Goal: Transaction & Acquisition: Purchase product/service

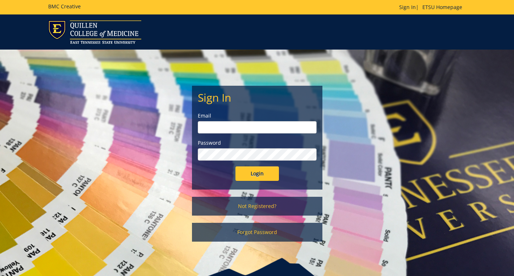
type input "samsc@etsu.edu"
click at [250, 176] on input "Login" at bounding box center [256, 173] width 43 height 14
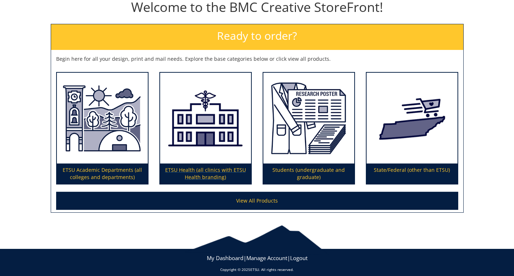
scroll to position [92, 0]
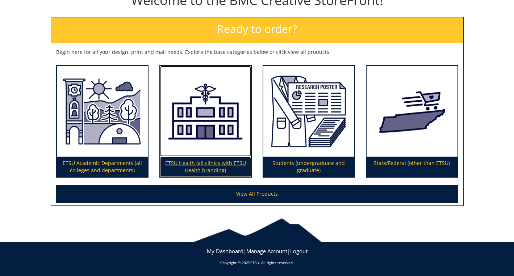
click at [205, 107] on img at bounding box center [205, 111] width 91 height 91
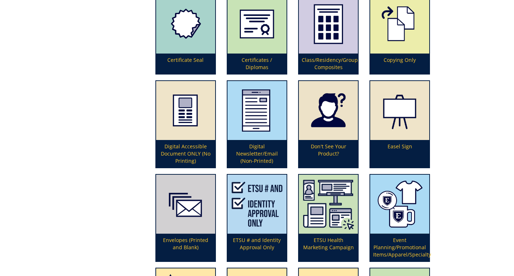
scroll to position [507, 0]
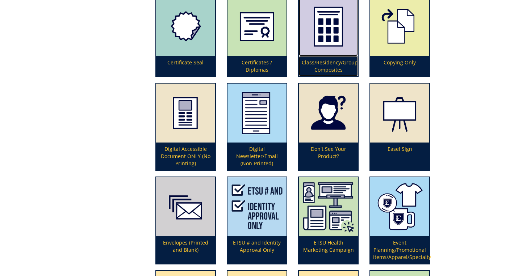
click at [328, 67] on p "Class/Residency/Group Composites" at bounding box center [328, 66] width 59 height 20
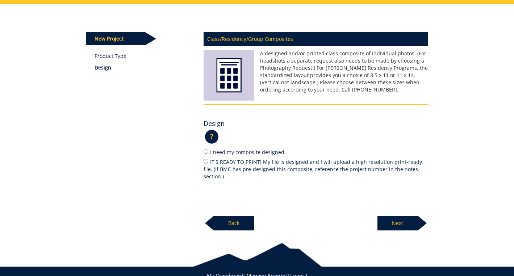
scroll to position [88, 0]
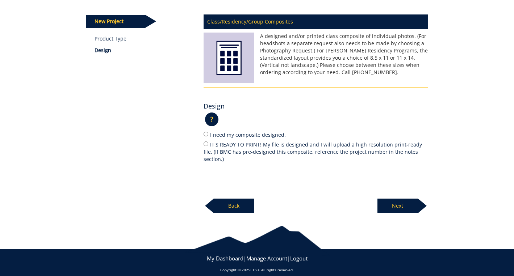
click at [239, 134] on label "I need my composite designed." at bounding box center [315, 135] width 224 height 8
click at [208, 134] on input "I need my composite designed." at bounding box center [205, 134] width 5 height 5
radio input "true"
click at [404, 199] on p "Next" at bounding box center [397, 206] width 41 height 14
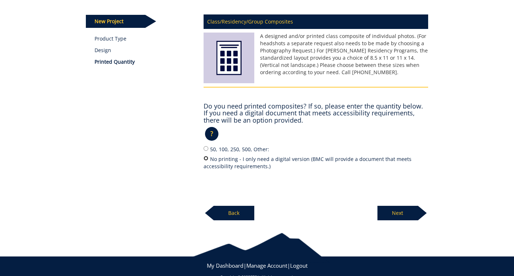
click at [206, 157] on input "No printing - I only need a digital version (BMC will provide a document that m…" at bounding box center [205, 158] width 5 height 5
radio input "true"
click at [395, 214] on p "Next" at bounding box center [397, 213] width 41 height 14
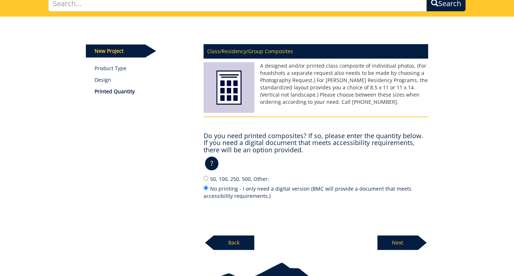
scroll to position [16, 0]
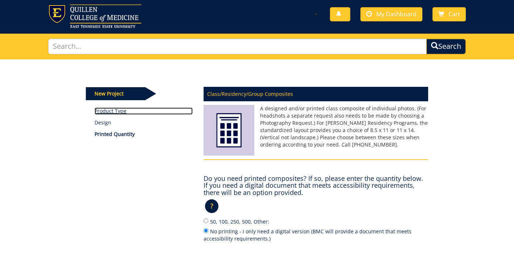
click at [111, 110] on link "Product Type" at bounding box center [143, 110] width 98 height 7
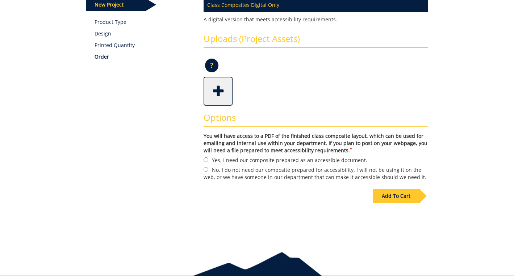
scroll to position [109, 0]
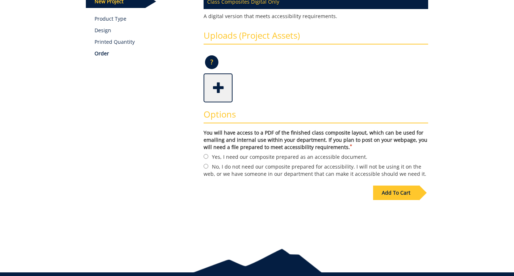
click at [215, 156] on label "Yes, I need our composite prepared as an accessible document." at bounding box center [315, 157] width 224 height 8
click at [208, 156] on input "Yes, I need our composite prepared as an accessible document." at bounding box center [205, 156] width 5 height 5
radio input "true"
click at [396, 194] on div "Add To Cart" at bounding box center [396, 193] width 46 height 14
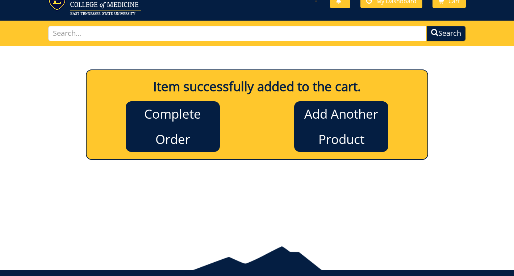
scroll to position [0, 0]
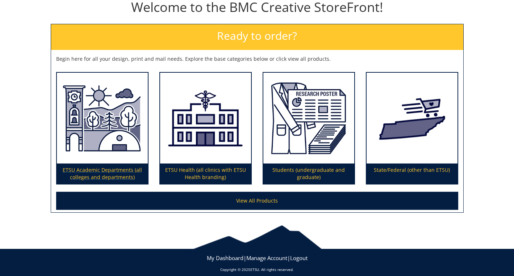
scroll to position [92, 0]
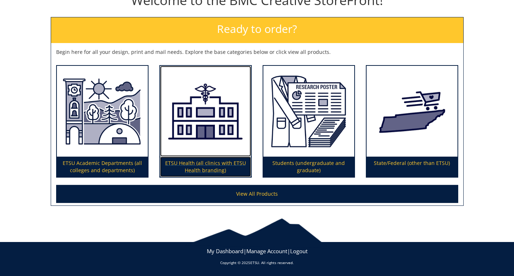
click at [195, 166] on p "ETSU Health (all clinics with ETSU Health branding)" at bounding box center [205, 167] width 91 height 20
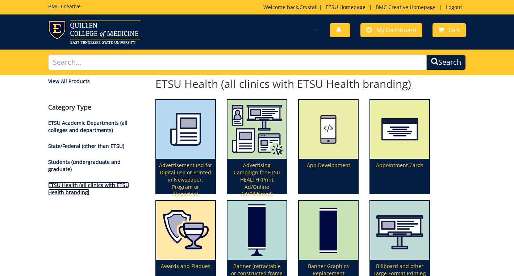
click at [65, 185] on link "ETSU Health (all clinics with ETSU Health branding)" at bounding box center [88, 189] width 81 height 14
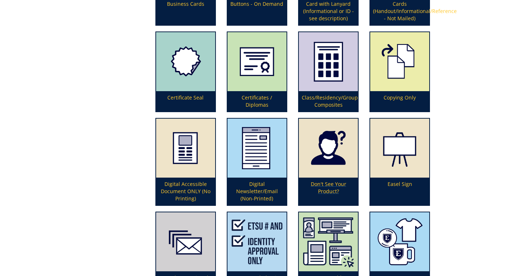
scroll to position [471, 0]
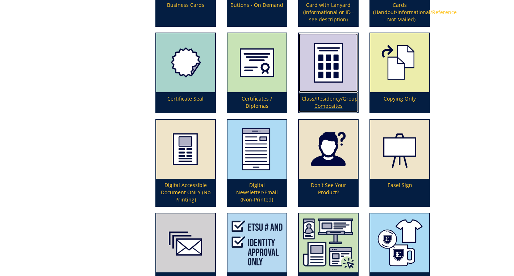
click at [322, 86] on img at bounding box center [328, 62] width 59 height 59
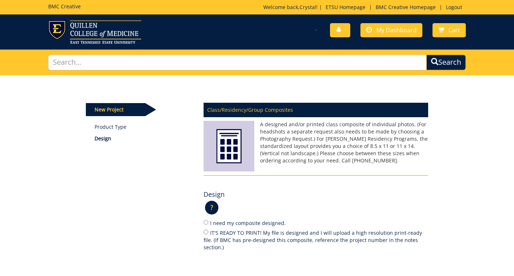
click at [211, 223] on label "I need my composite designed." at bounding box center [315, 223] width 224 height 8
click at [208, 223] on input "I need my composite designed." at bounding box center [205, 222] width 5 height 5
radio input "true"
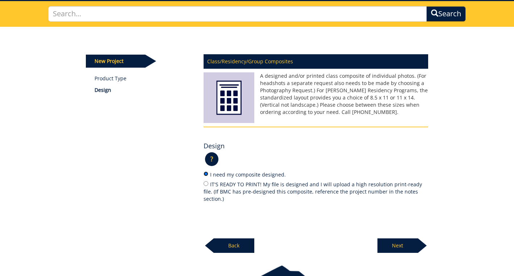
scroll to position [72, 0]
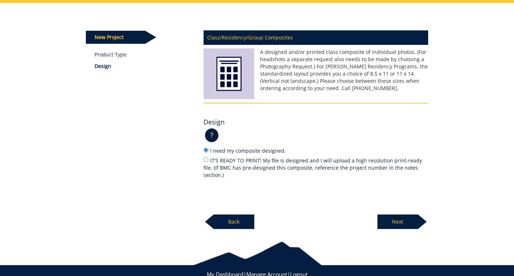
click at [389, 215] on p "Next" at bounding box center [397, 222] width 41 height 14
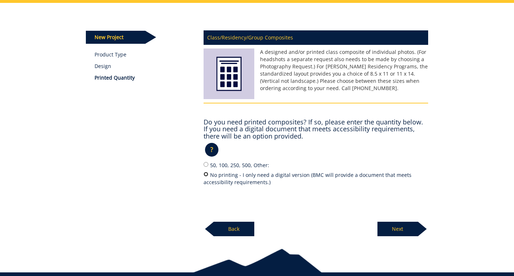
click at [205, 175] on input "No printing - I only need a digital version (BMC will provide a document that m…" at bounding box center [205, 174] width 5 height 5
radio input "true"
click at [402, 232] on p "Next" at bounding box center [397, 229] width 41 height 14
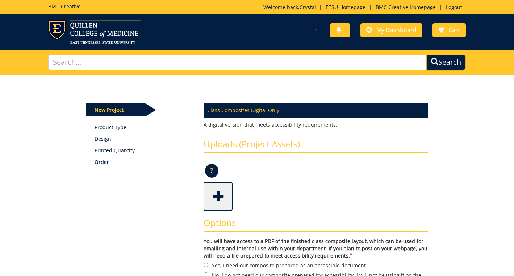
click at [214, 195] on span at bounding box center [218, 195] width 29 height 25
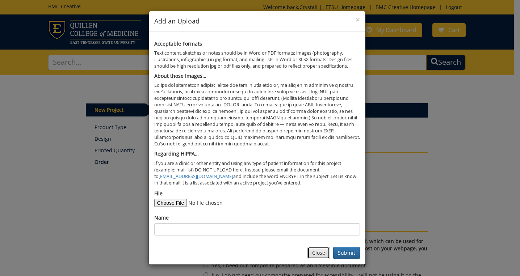
click at [316, 253] on button "Close" at bounding box center [318, 253] width 22 height 12
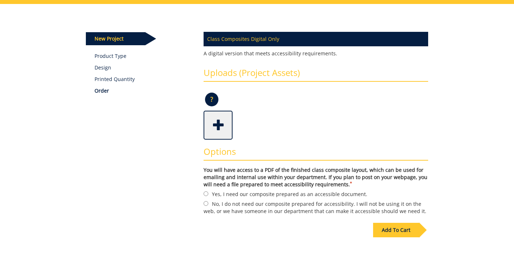
scroll to position [72, 0]
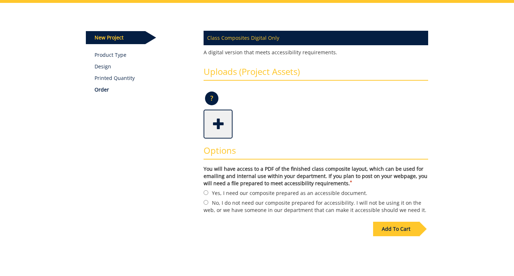
click at [301, 195] on label "Yes, I need our composite prepared as an accessible document." at bounding box center [315, 193] width 224 height 8
click at [208, 195] on input "Yes, I need our composite prepared as an accessible document." at bounding box center [205, 192] width 5 height 5
radio input "true"
click at [388, 207] on label "No, I do not need our composite prepared for accessibility. I will not be using…" at bounding box center [315, 206] width 224 height 15
click at [208, 205] on input "No, I do not need our composite prepared for accessibility. I will not be using…" at bounding box center [205, 202] width 5 height 5
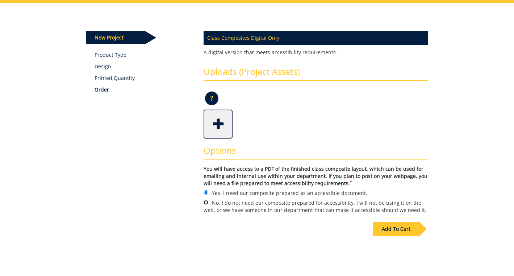
radio input "true"
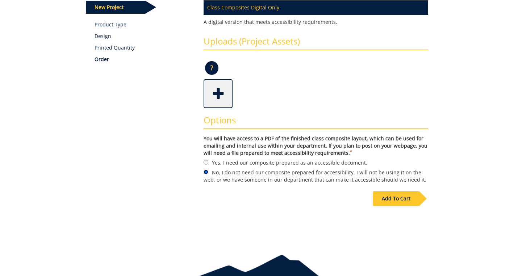
scroll to position [67, 0]
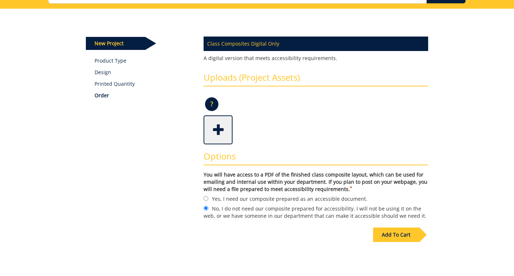
click at [405, 235] on div "Add To Cart" at bounding box center [396, 235] width 46 height 14
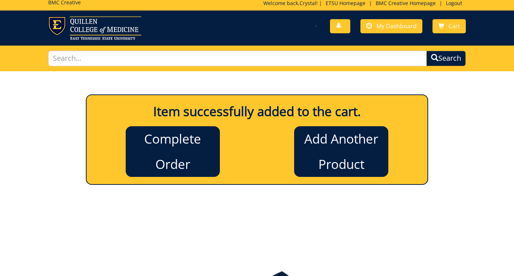
scroll to position [0, 0]
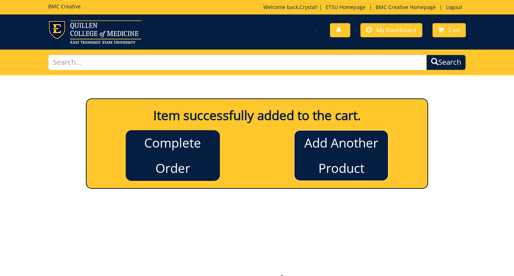
click at [357, 141] on link "Add Another Product" at bounding box center [341, 155] width 94 height 51
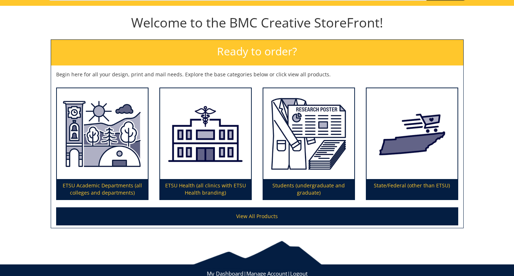
scroll to position [72, 0]
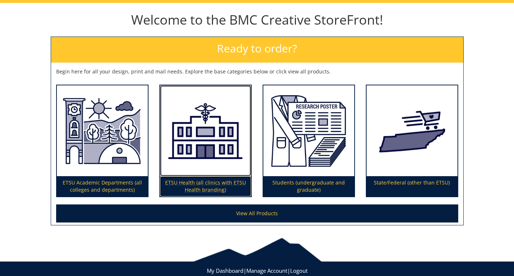
click at [224, 185] on p "ETSU Health (all clinics with ETSU Health branding)" at bounding box center [205, 186] width 91 height 20
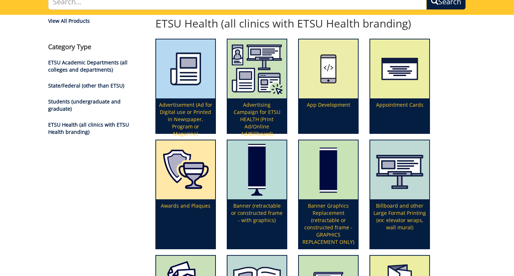
scroll to position [72, 0]
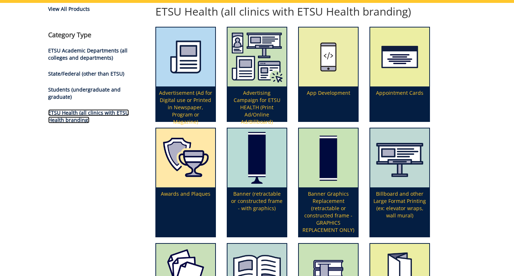
click at [81, 109] on link "ETSU Health (all clinics with ETSU Health branding)" at bounding box center [88, 116] width 81 height 14
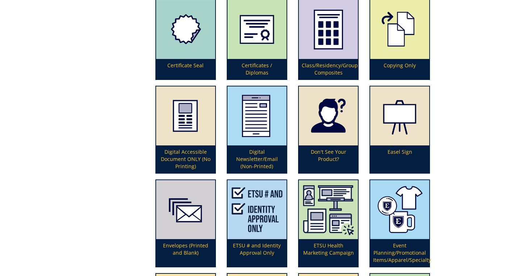
scroll to position [507, 0]
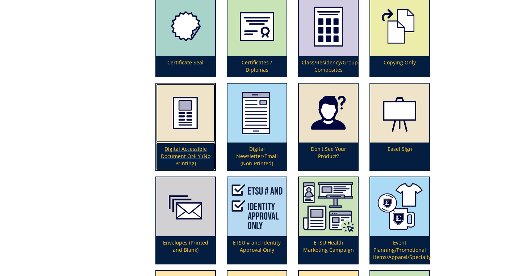
click at [192, 156] on p "Digital Accessible Document ONLY (No Printing)" at bounding box center [185, 157] width 59 height 28
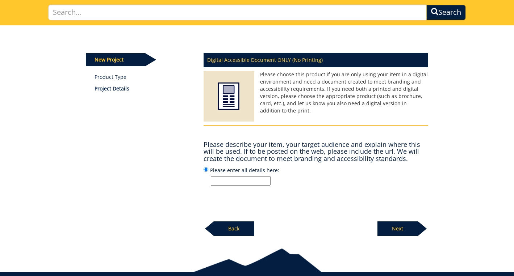
scroll to position [72, 0]
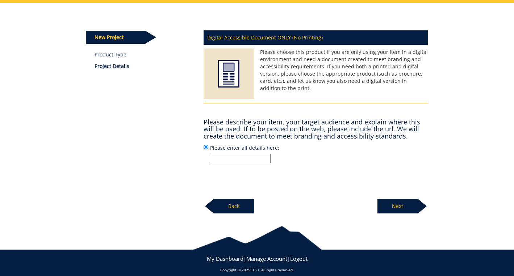
click at [224, 161] on input "Please enter all details here:" at bounding box center [241, 158] width 60 height 9
click at [248, 158] on input "Please enter all details here:" at bounding box center [241, 158] width 60 height 9
click at [389, 208] on p "Next" at bounding box center [397, 206] width 41 height 14
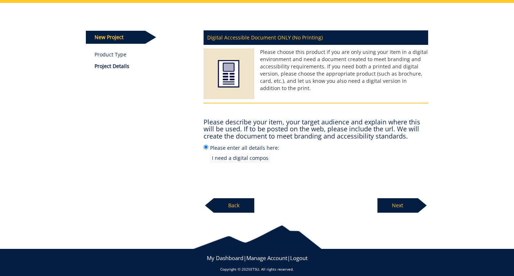
click at [218, 161] on input "I need a digital composite of the Faculty for Johnson City Internal Medicine an…" at bounding box center [240, 158] width 59 height 9
click at [214, 158] on input "I need a digital composite of the Faculty for Johnson City Internal Medicine an…" at bounding box center [240, 158] width 59 height 9
drag, startPoint x: 267, startPoint y: 158, endPoint x: 277, endPoint y: 173, distance: 18.2
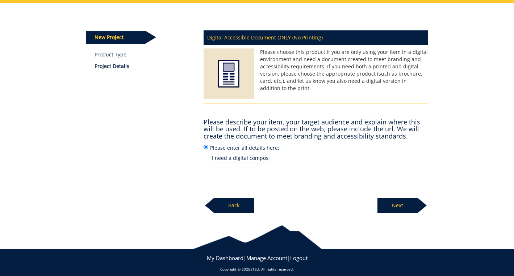
click at [270, 162] on input "I need a digital composite of the Faculty for Johnson City Internal Medicine an…" at bounding box center [240, 158] width 59 height 9
type input "I need a digital composite of the Faculty for Johnson City Internal Medicine an…"
click at [407, 201] on p "Next" at bounding box center [397, 205] width 41 height 14
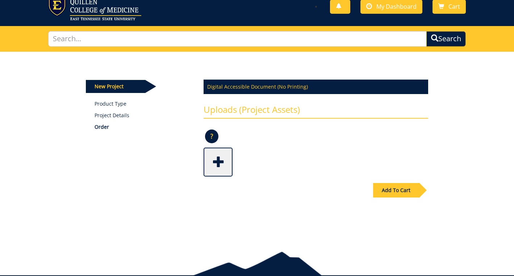
scroll to position [57, 0]
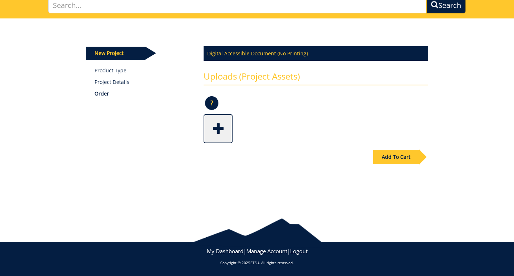
click at [222, 130] on span at bounding box center [218, 127] width 29 height 25
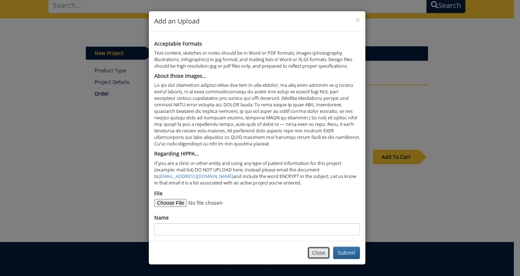
drag, startPoint x: 317, startPoint y: 257, endPoint x: 244, endPoint y: 220, distance: 82.2
click at [317, 257] on button "Close" at bounding box center [318, 253] width 22 height 12
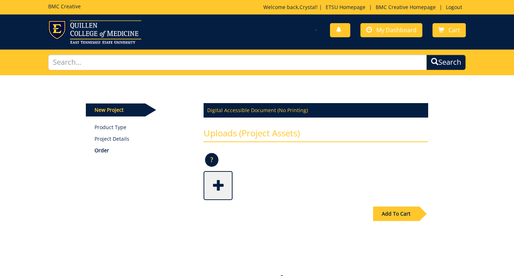
click at [405, 219] on div "Add To Cart" at bounding box center [396, 214] width 46 height 14
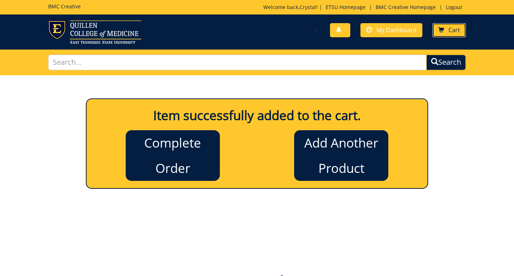
click at [437, 28] on link "Cart" at bounding box center [448, 30] width 33 height 14
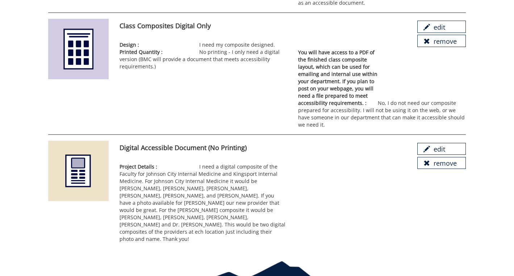
scroll to position [175, 0]
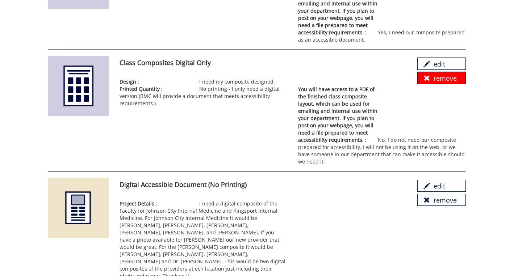
click at [434, 79] on link "remove" at bounding box center [441, 78] width 49 height 12
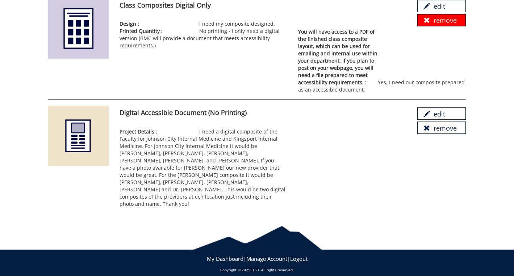
click at [432, 19] on link "remove" at bounding box center [441, 20] width 49 height 12
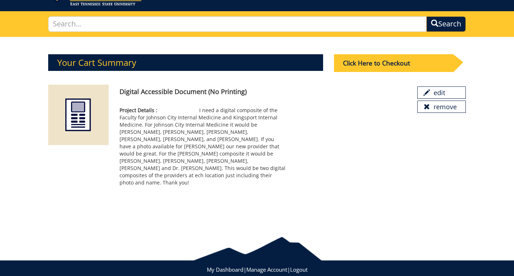
scroll to position [57, 0]
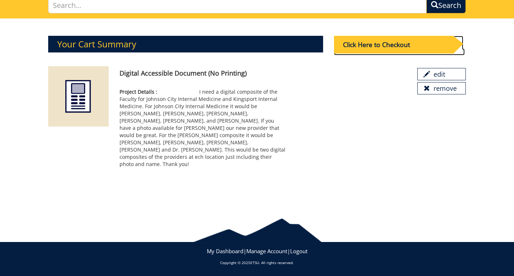
click at [391, 46] on div "Click Here to Checkout" at bounding box center [393, 45] width 119 height 18
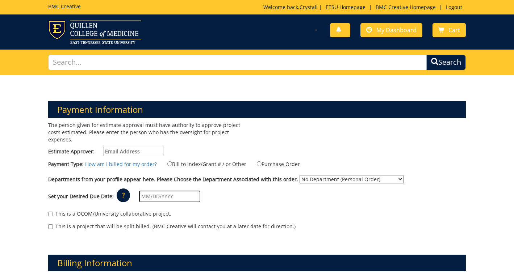
click at [134, 147] on input "Estimate Approver:" at bounding box center [134, 151] width 60 height 9
type input "sutphinc@etsu.edu"
click at [257, 161] on input "Purchase Order" at bounding box center [259, 163] width 5 height 5
radio input "true"
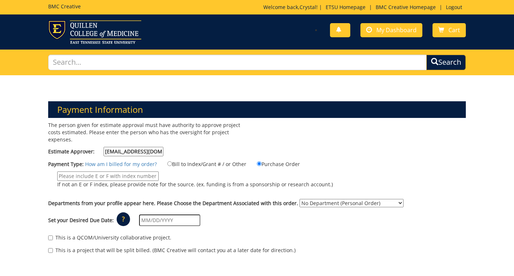
click at [133, 172] on input "If not an E or F index, please provide note for the source. (ex. funding is fro…" at bounding box center [107, 176] width 101 height 9
type input "MEAC"
click at [329, 199] on select "No Department (Personal Order) ETSU Health - Internal Medicine (MEAC)" at bounding box center [351, 203] width 104 height 8
select select "215"
click at [299, 199] on select "No Department (Personal Order) ETSU Health - Internal Medicine (MEAC)" at bounding box center [351, 203] width 104 height 8
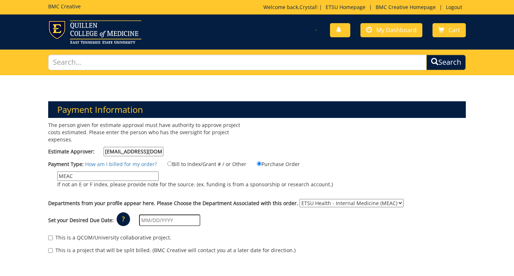
click at [142, 215] on input "text" at bounding box center [169, 221] width 61 height 12
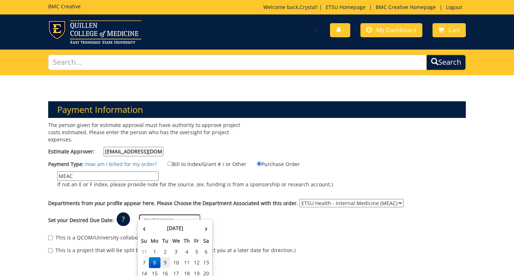
click at [166, 260] on td "9" at bounding box center [165, 262] width 10 height 11
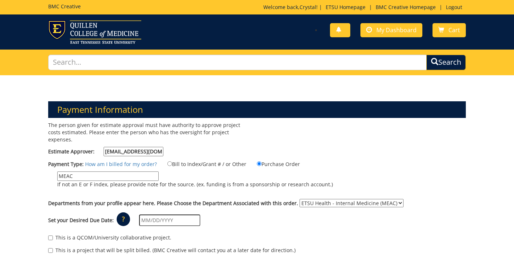
type input "[DATE]"
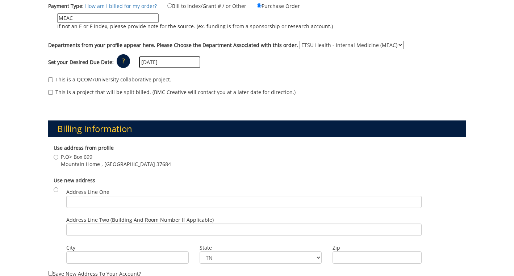
scroll to position [181, 0]
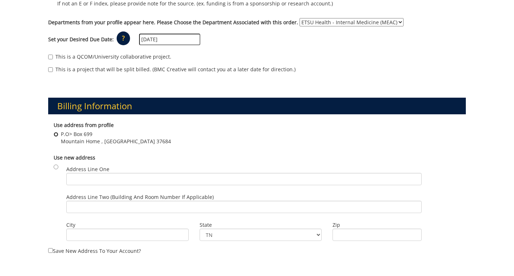
click at [57, 132] on input "P.O> Box 699 Mountain Home , TN 37684" at bounding box center [56, 134] width 5 height 5
radio input "true"
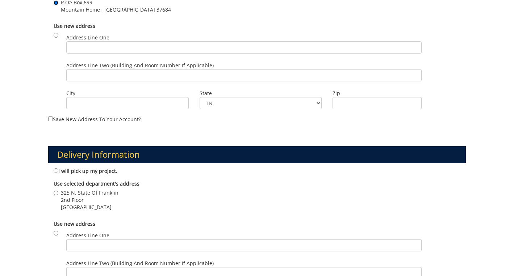
scroll to position [326, 0]
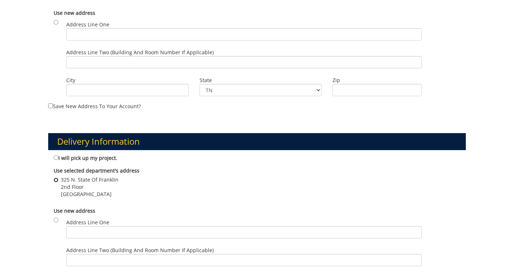
click at [56, 178] on input "325 N. State Of Franklin 2nd Floor Johnson City , TN 37604" at bounding box center [56, 180] width 5 height 5
radio input "true"
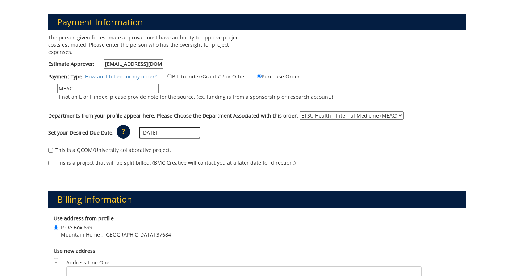
scroll to position [0, 0]
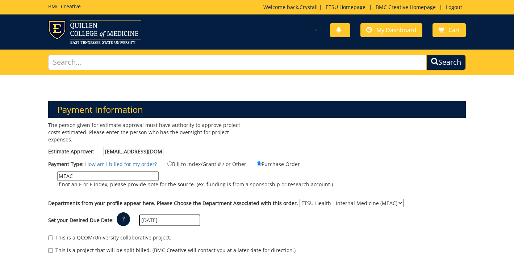
drag, startPoint x: 161, startPoint y: 145, endPoint x: 69, endPoint y: 169, distance: 95.1
click at [69, 169] on div "The person given for estimate approval must have authority to approve project c…" at bounding box center [257, 192] width 428 height 140
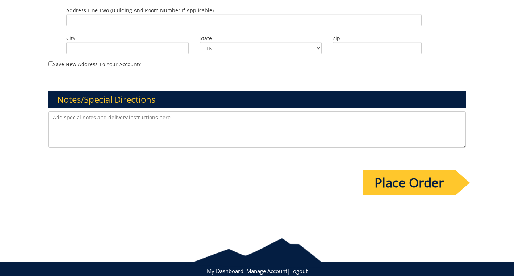
scroll to position [578, 0]
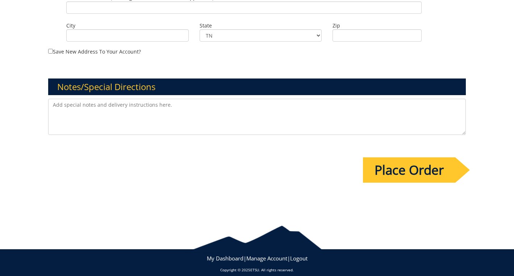
type input "[EMAIL_ADDRESS][DOMAIN_NAME]"
click at [416, 167] on input "Place Order" at bounding box center [409, 169] width 92 height 25
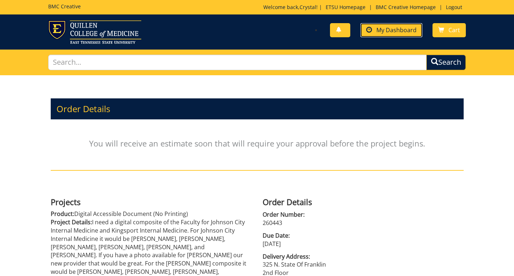
click at [389, 33] on span "My Dashboard" at bounding box center [396, 30] width 40 height 8
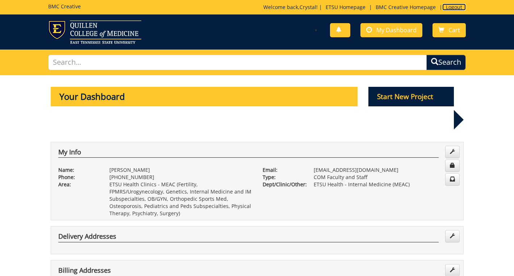
click at [458, 9] on link "Logout" at bounding box center [454, 7] width 24 height 7
